Goal: Information Seeking & Learning: Learn about a topic

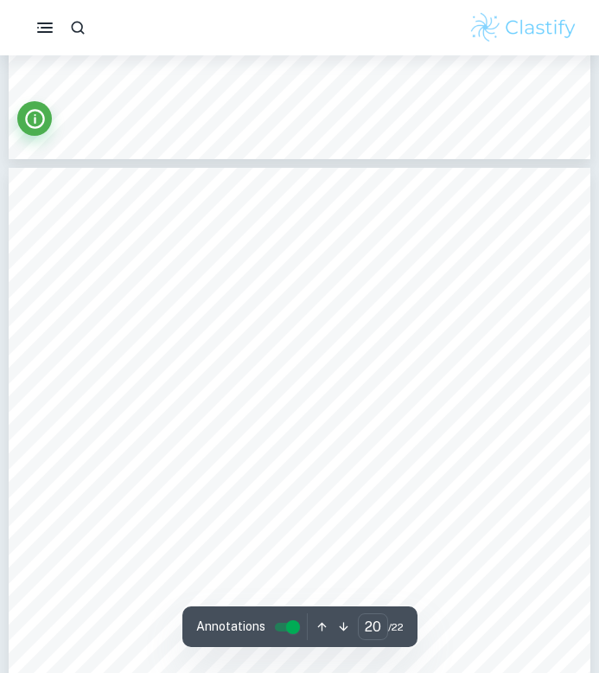
scroll to position [14741, 0]
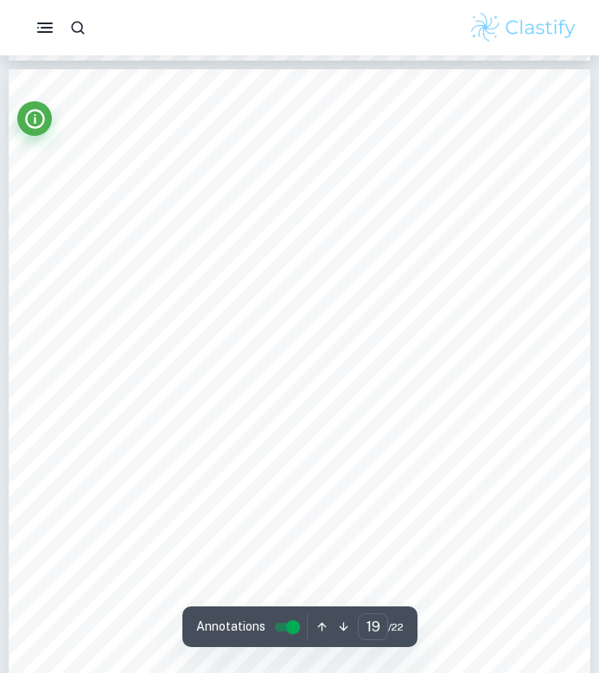
type input "18"
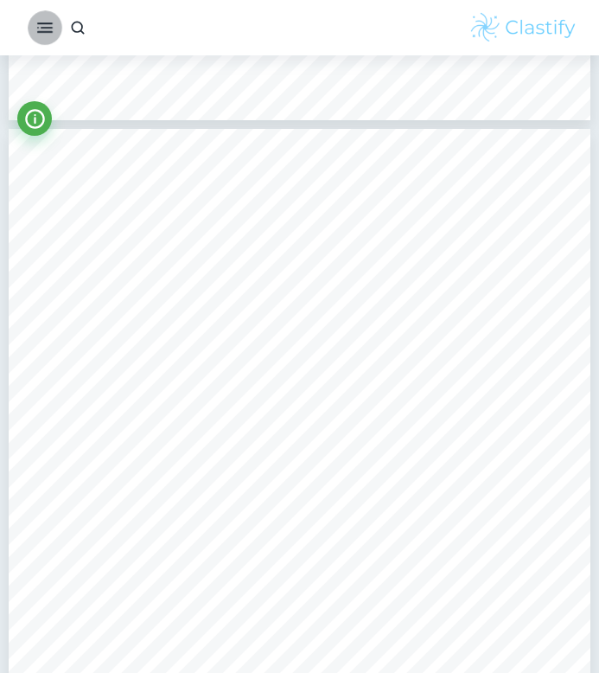
click at [39, 22] on icon "button" at bounding box center [45, 27] width 21 height 21
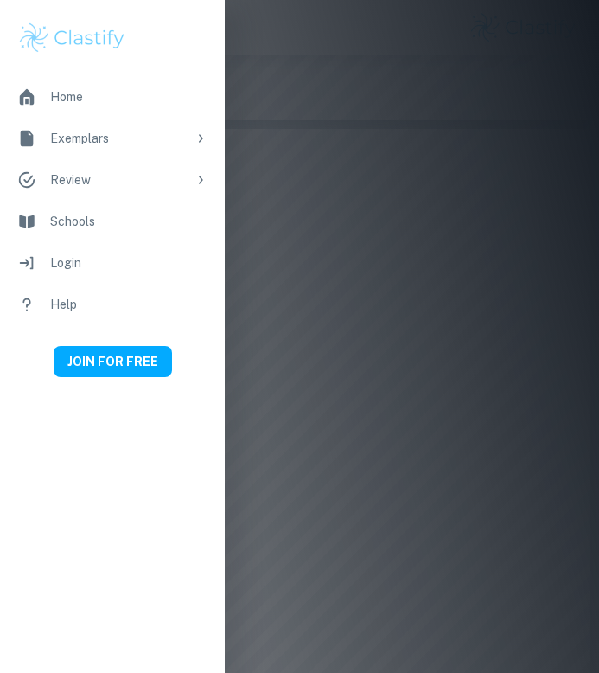
click at [53, 94] on div "Home" at bounding box center [128, 96] width 157 height 19
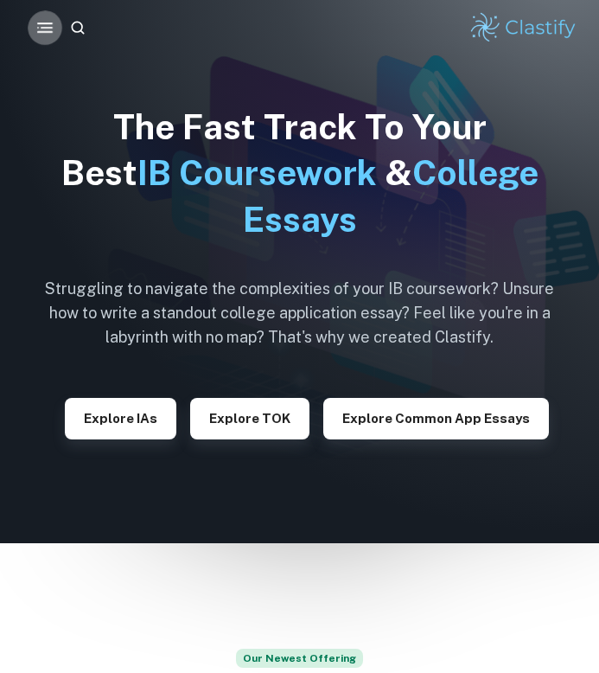
click at [29, 24] on button "button" at bounding box center [45, 27] width 35 height 35
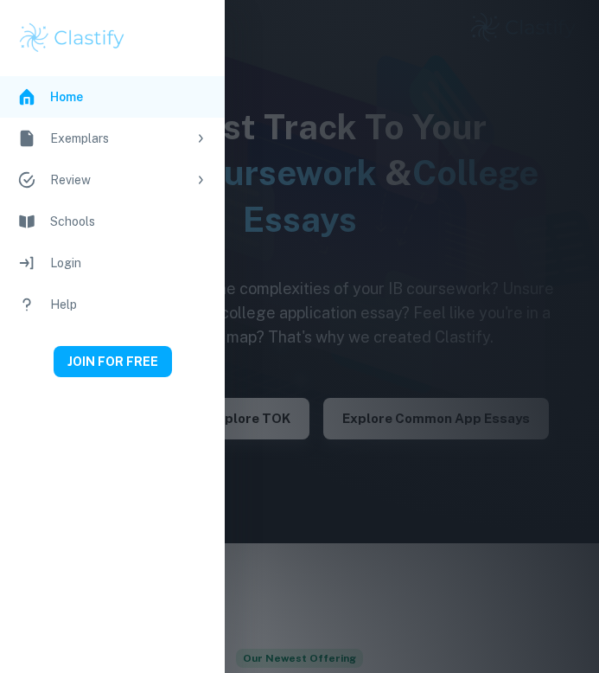
click at [153, 123] on li "Exemplars" at bounding box center [112, 139] width 225 height 42
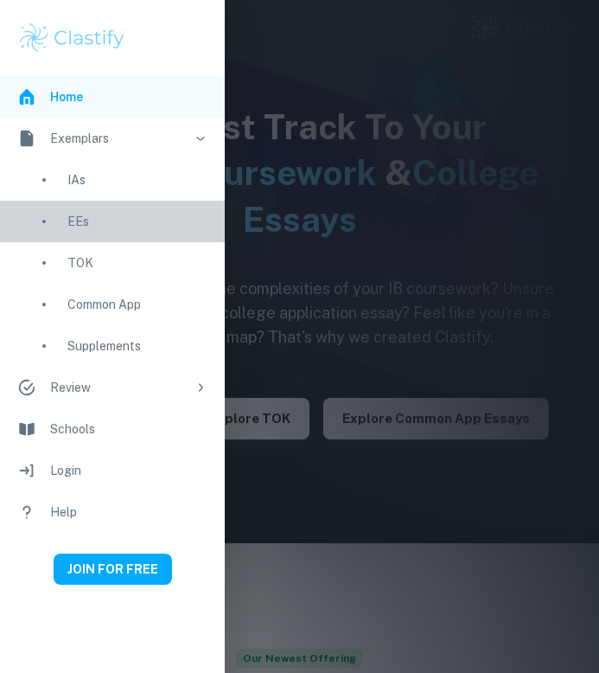
click at [63, 220] on div "EEs" at bounding box center [112, 222] width 225 height 42
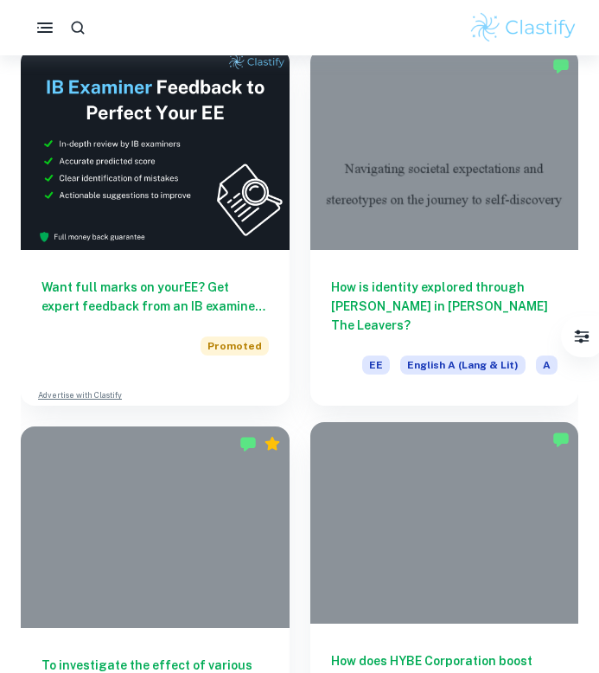
scroll to position [683, 0]
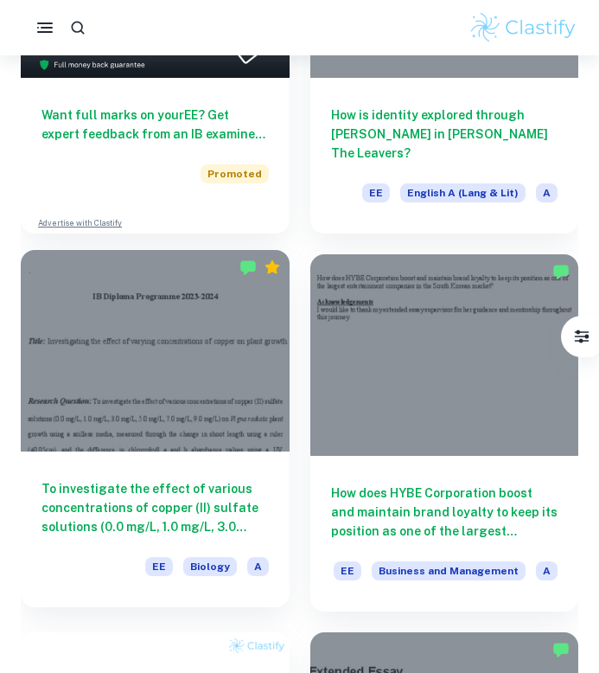
click at [234, 496] on h6 "To investigate the effect of various concentrations of copper (II) sulfate solu…" at bounding box center [155, 507] width 227 height 57
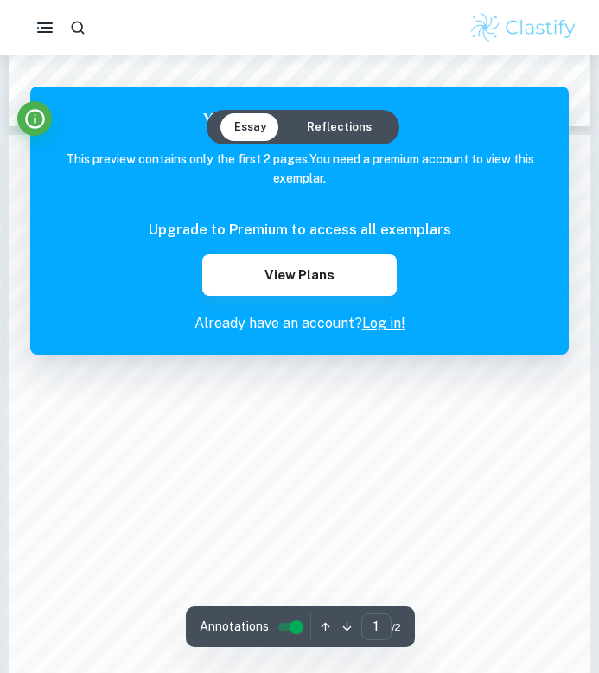
scroll to position [697, 0]
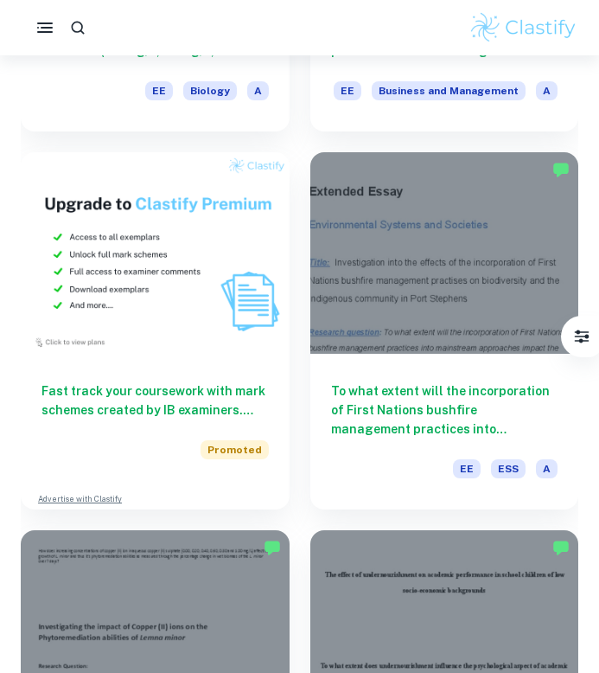
scroll to position [1557, 0]
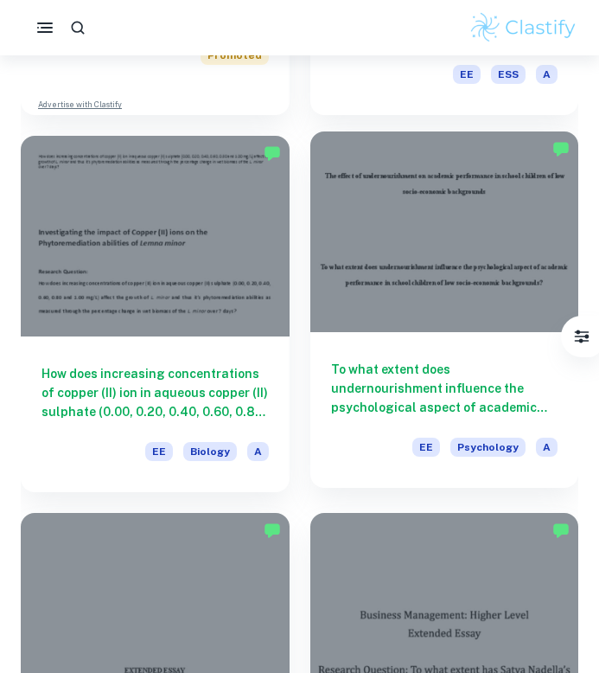
click at [420, 363] on h6 "To what extent does undernourishment influence the psychological aspect of acad…" at bounding box center [444, 388] width 227 height 57
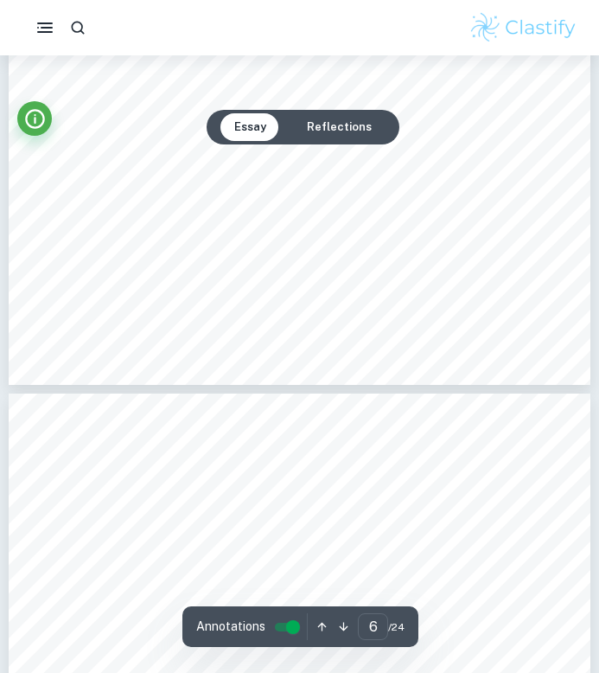
scroll to position [4864, 0]
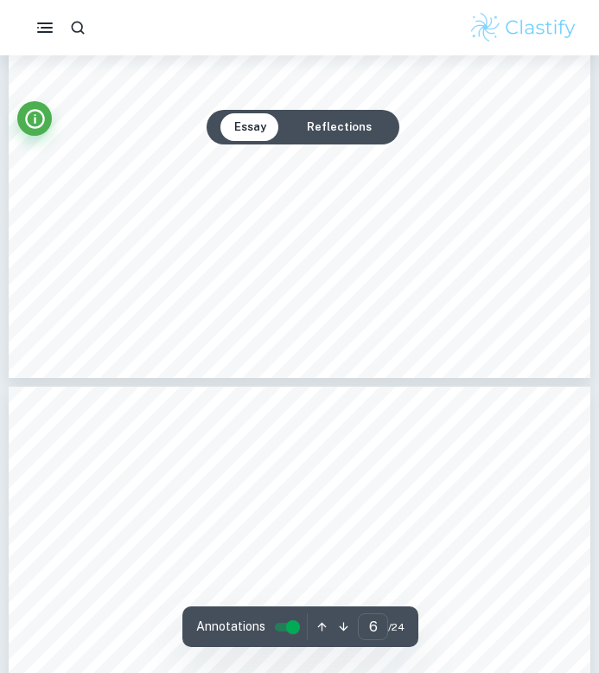
click at [314, 125] on button "Reflections" at bounding box center [339, 127] width 93 height 28
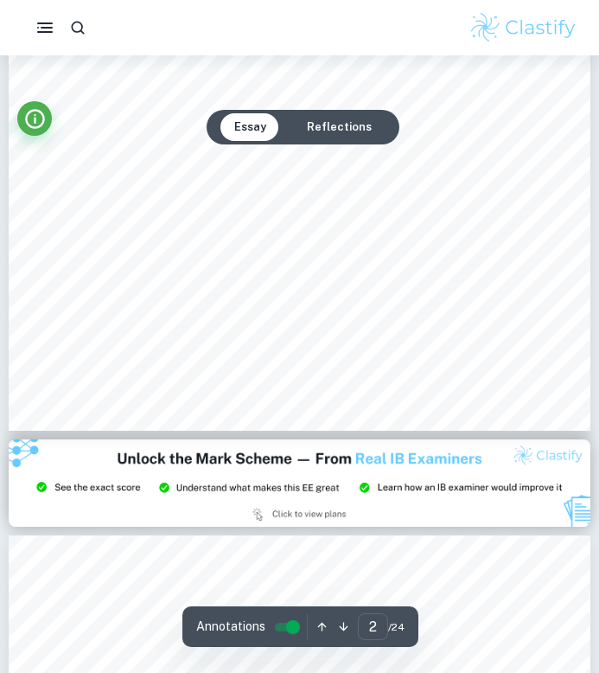
scroll to position [1590, 0]
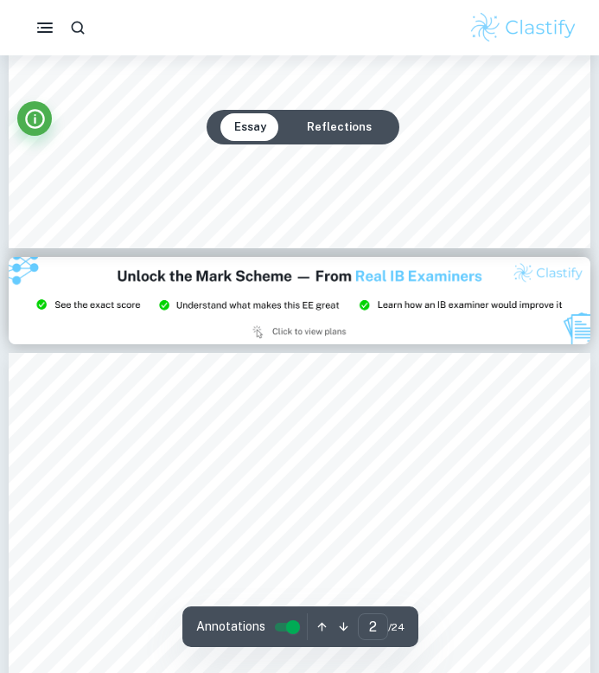
type input "3"
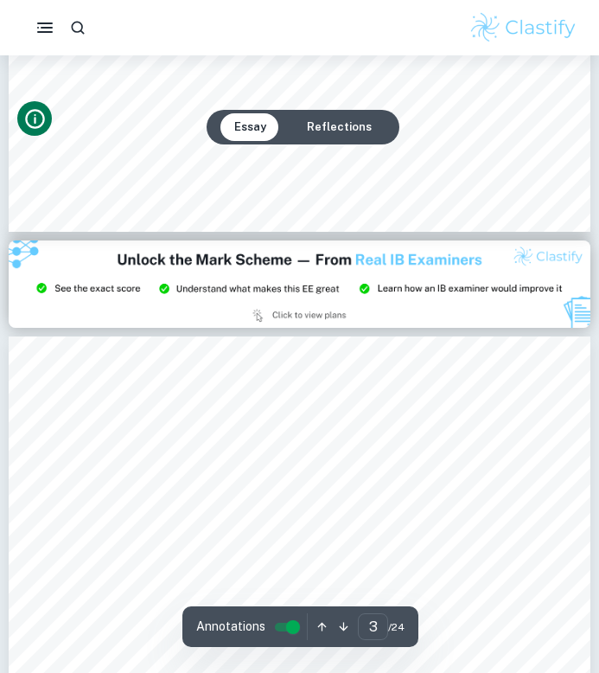
click at [31, 130] on button "Info" at bounding box center [34, 118] width 35 height 35
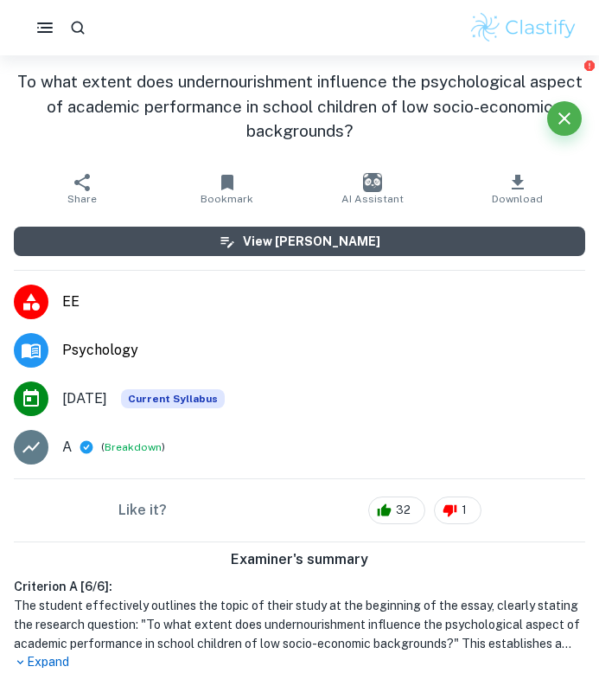
click at [298, 244] on h6 "View [PERSON_NAME]" at bounding box center [311, 241] width 137 height 19
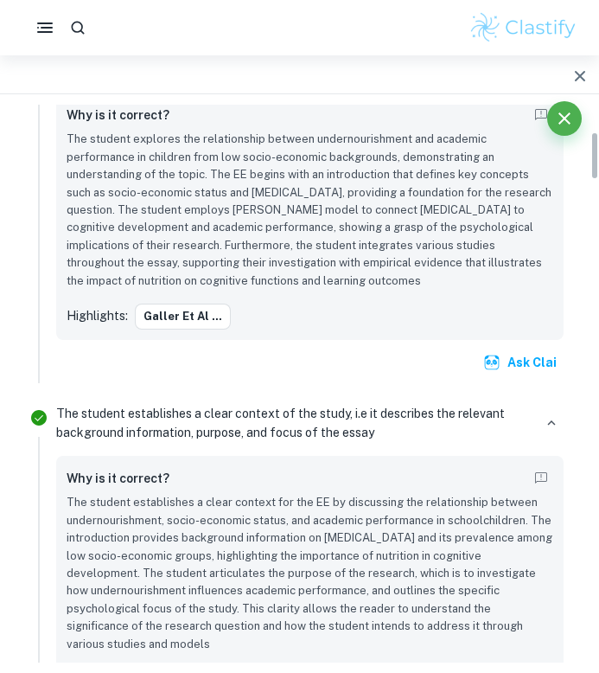
scroll to position [0, 0]
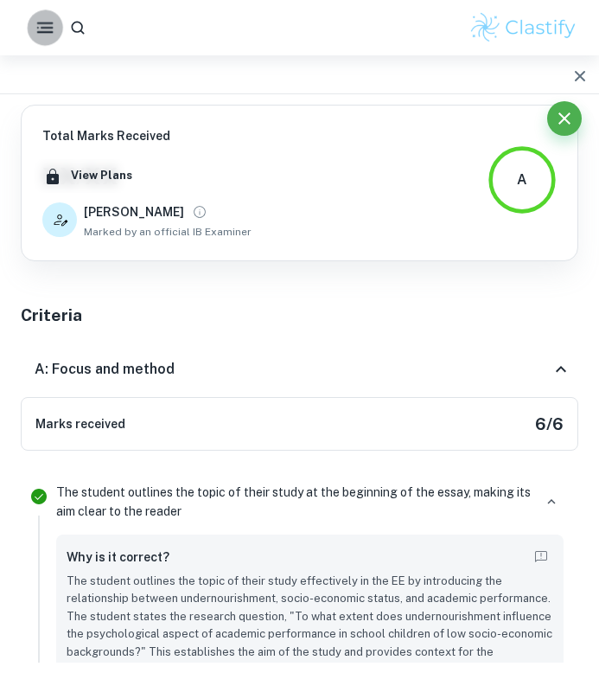
click at [37, 42] on button "button" at bounding box center [44, 27] width 35 height 35
type input "1"
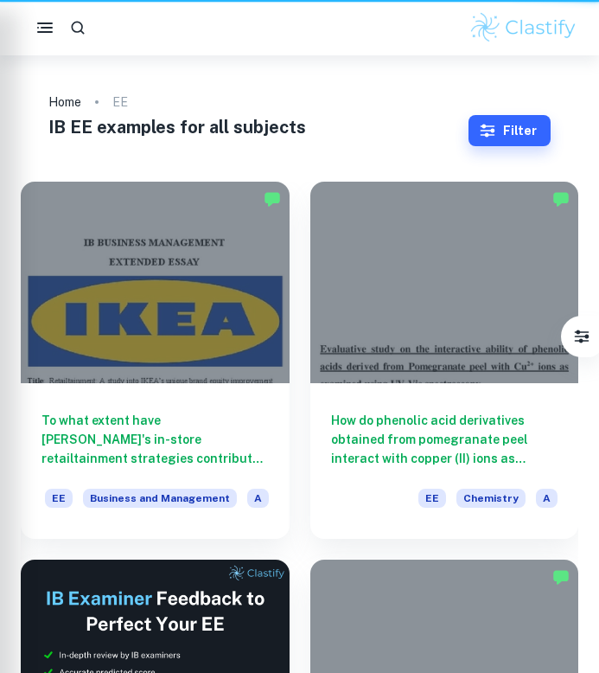
scroll to position [1557, 0]
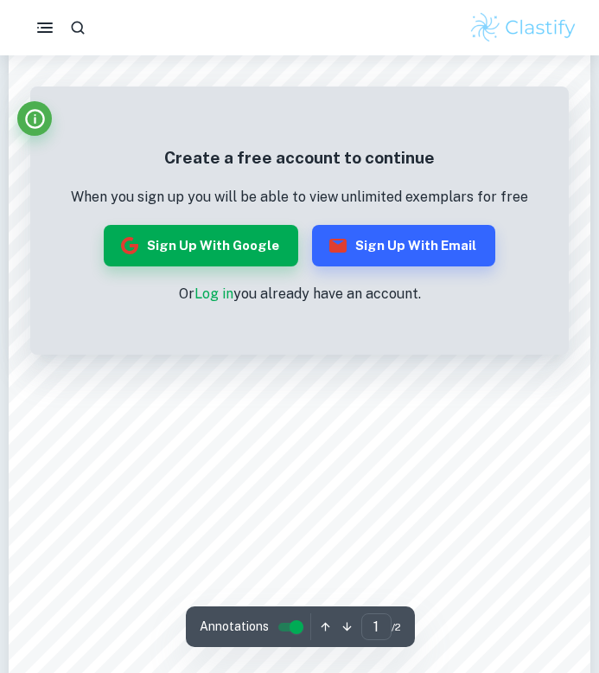
scroll to position [103, 0]
click at [39, 125] on icon "Info" at bounding box center [35, 119] width 20 height 20
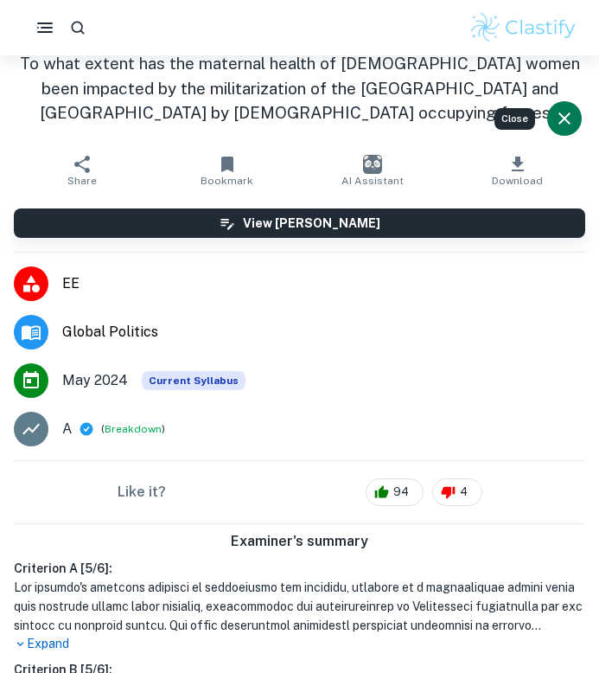
scroll to position [0, 0]
